Goal: Transaction & Acquisition: Purchase product/service

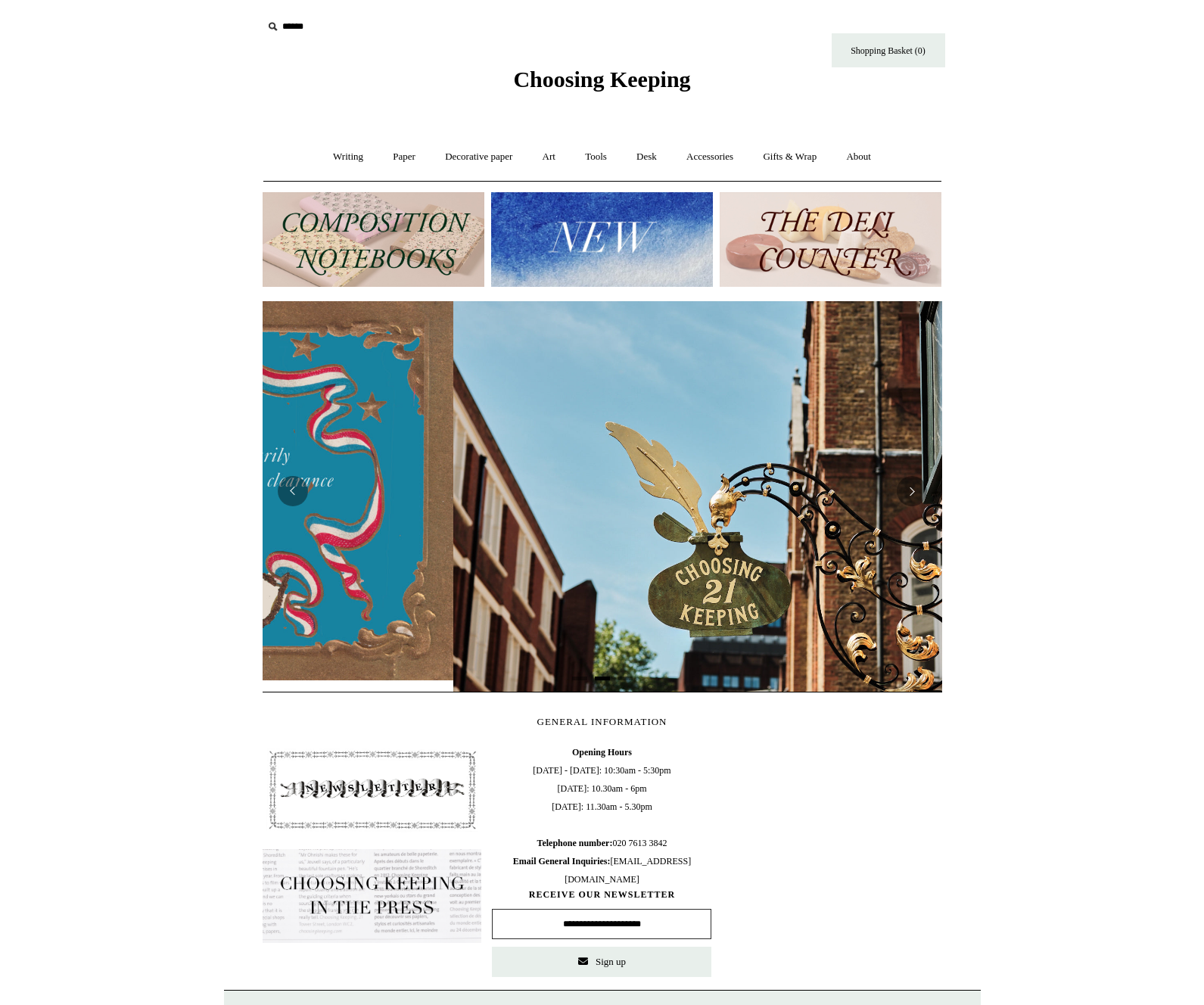
scroll to position [0, 679]
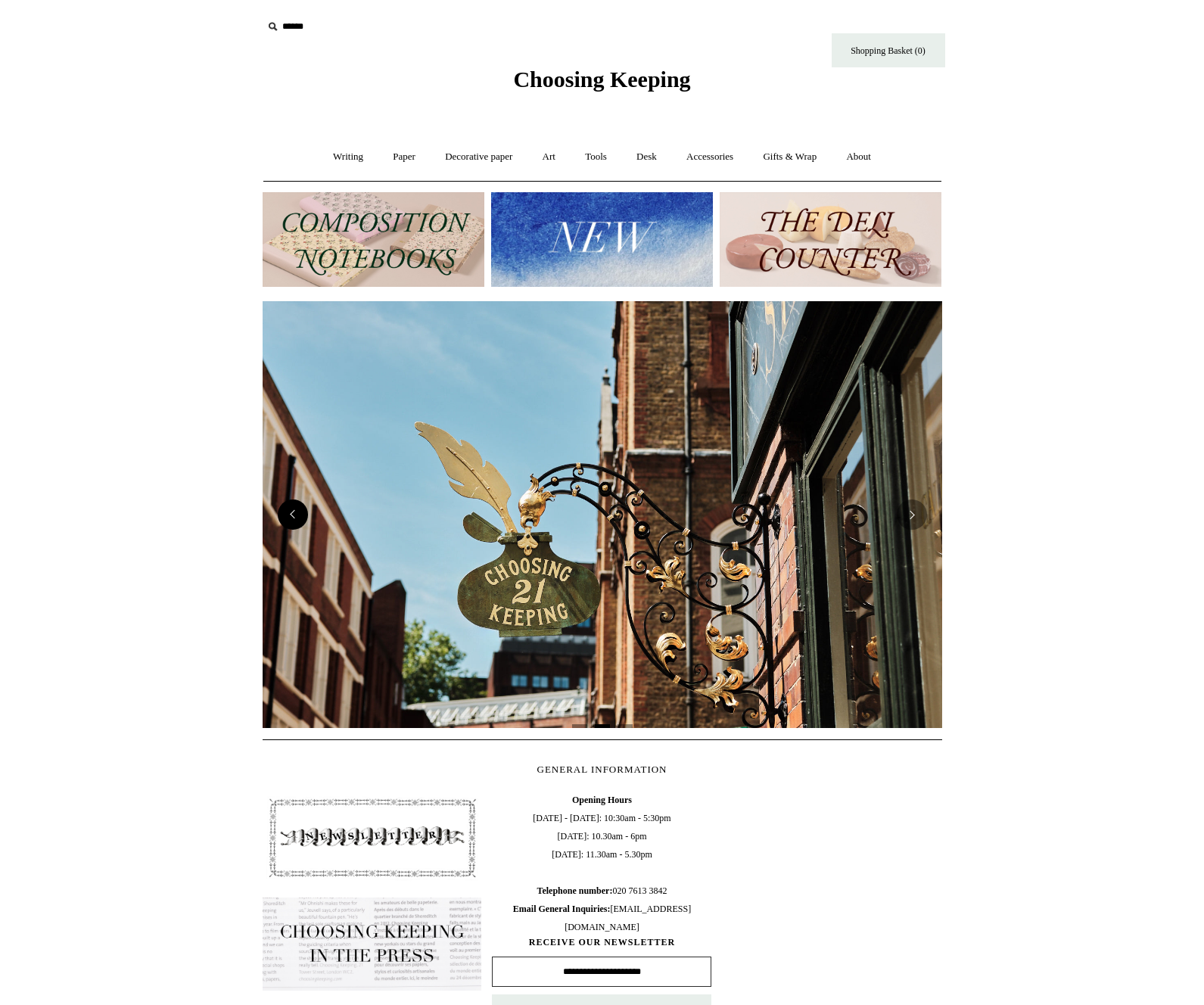
click at [282, 514] on button "Previous" at bounding box center [293, 514] width 30 height 30
click at [290, 512] on button "Previous" at bounding box center [293, 514] width 30 height 30
click at [570, 252] on img at bounding box center [602, 240] width 222 height 95
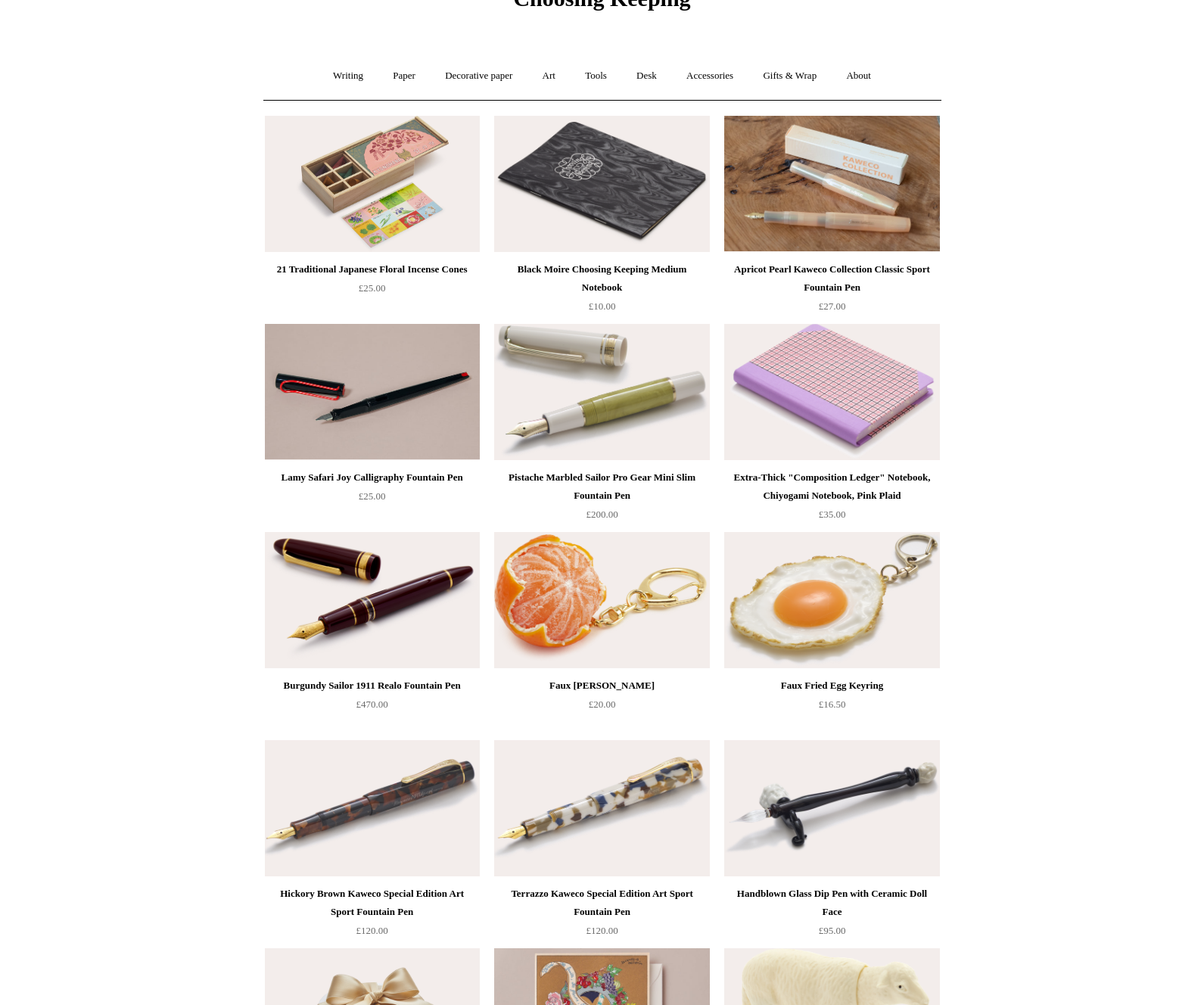
scroll to position [82, 0]
click at [621, 406] on img at bounding box center [601, 391] width 215 height 136
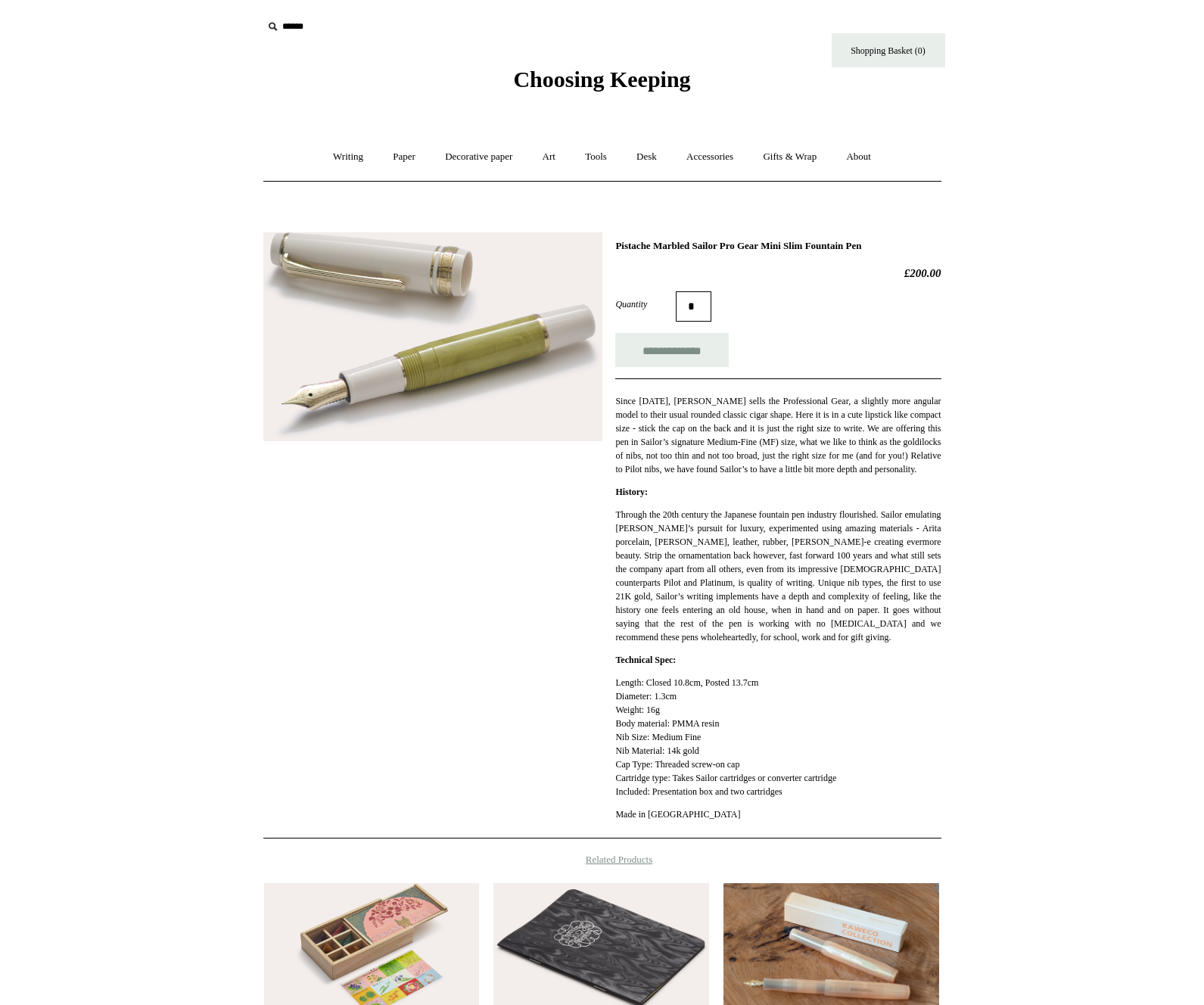
click at [487, 368] on img at bounding box center [433, 338] width 339 height 210
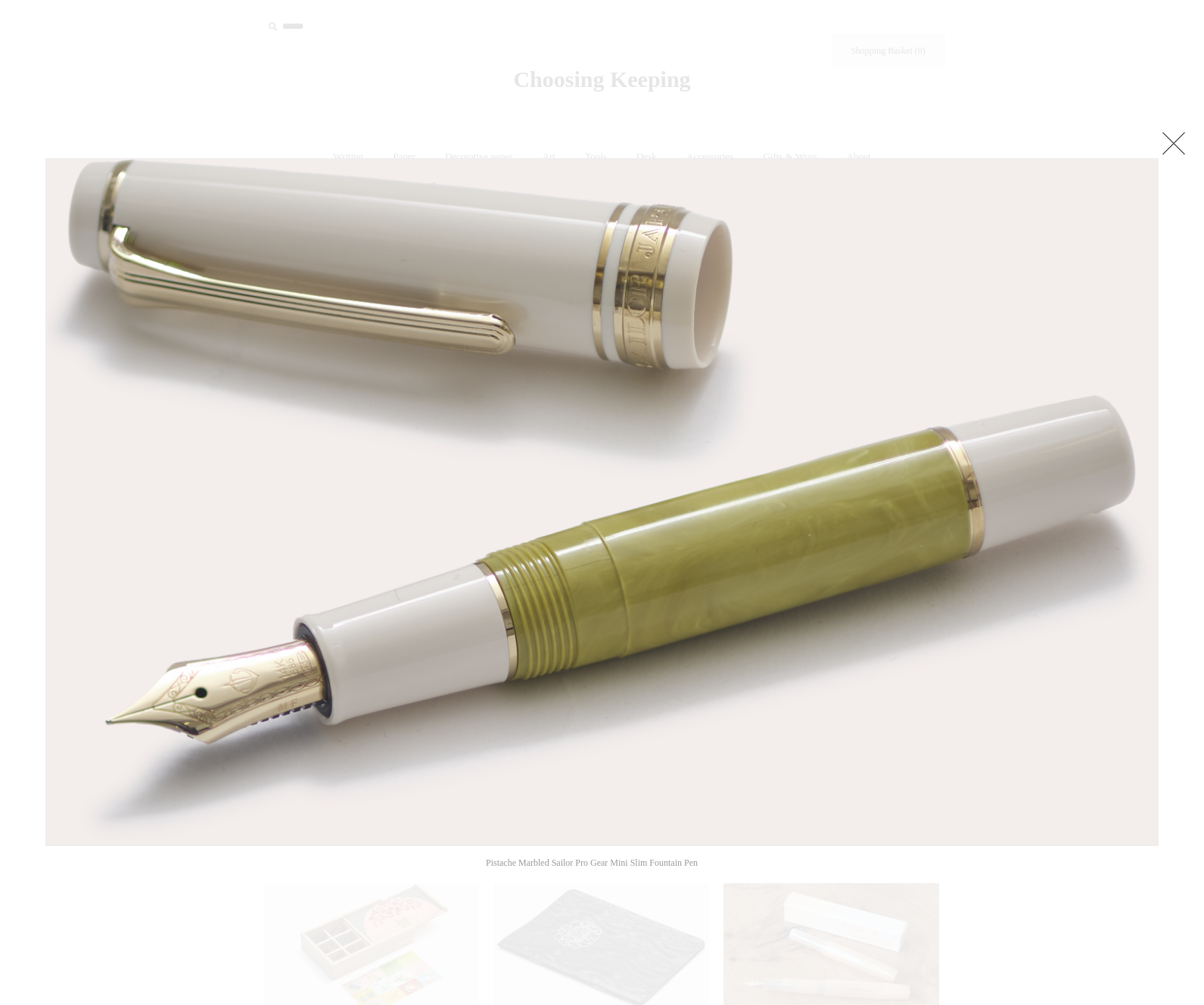
click at [1170, 146] on link at bounding box center [1174, 143] width 30 height 30
